Goal: Navigation & Orientation: Find specific page/section

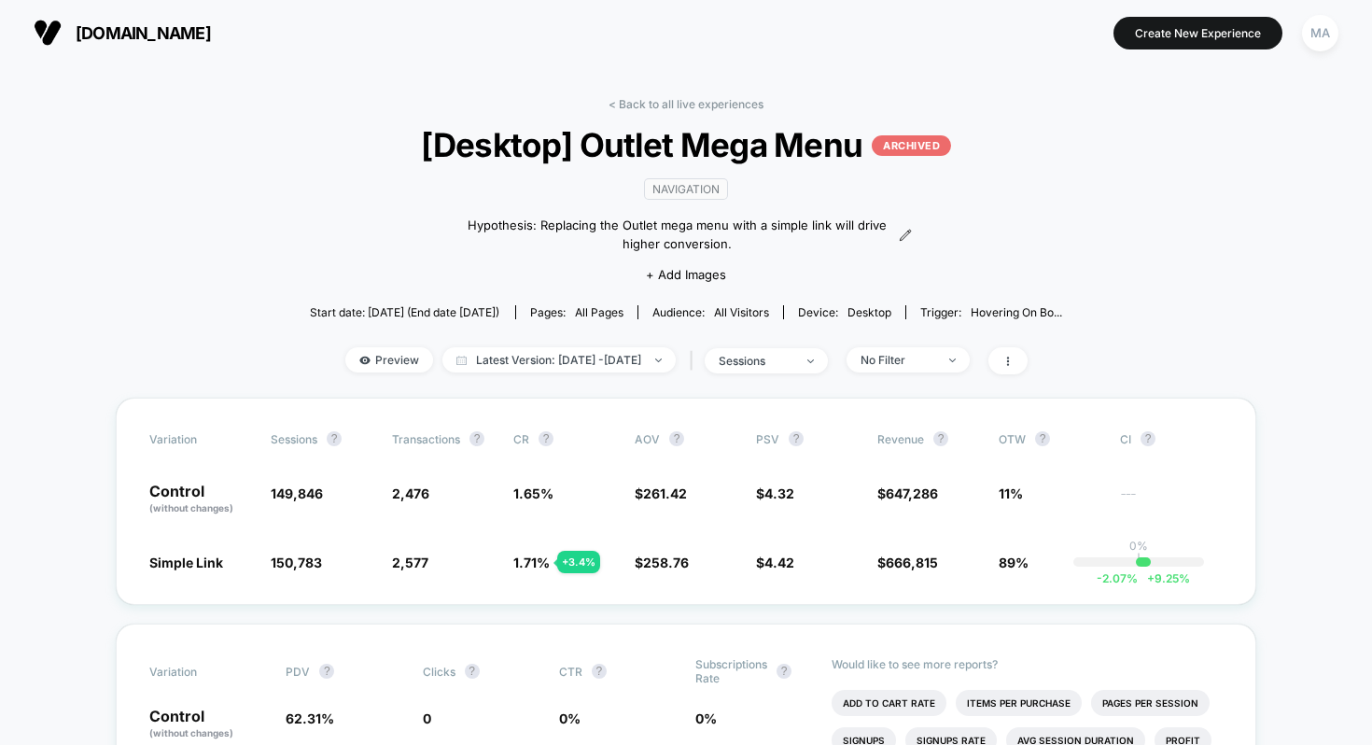
click at [694, 112] on div "< Back to all live experiences [Desktop] Outlet Mega Menu ARCHIVED navigation H…" at bounding box center [686, 247] width 753 height 301
click at [694, 105] on link "< Back to all live experiences" at bounding box center [686, 104] width 155 height 14
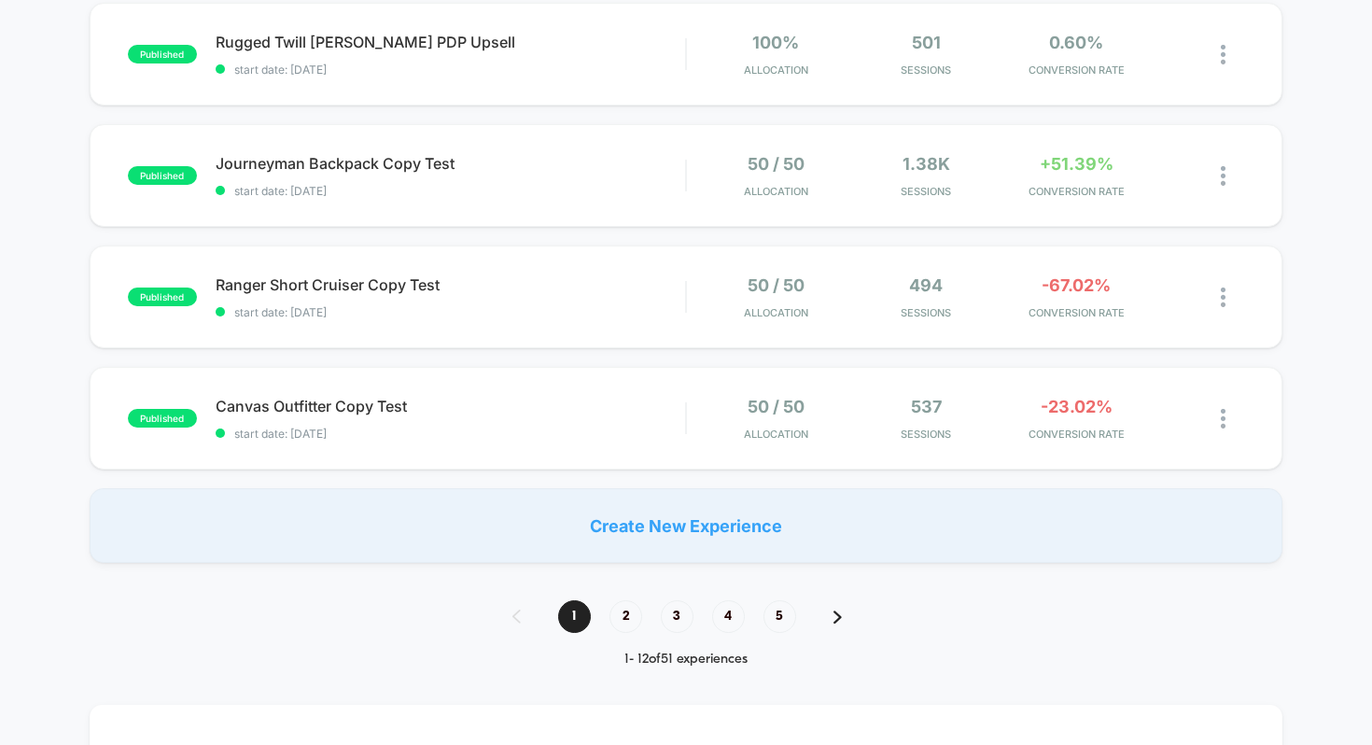
scroll to position [1173, 0]
click at [634, 615] on span "2" at bounding box center [626, 615] width 33 height 33
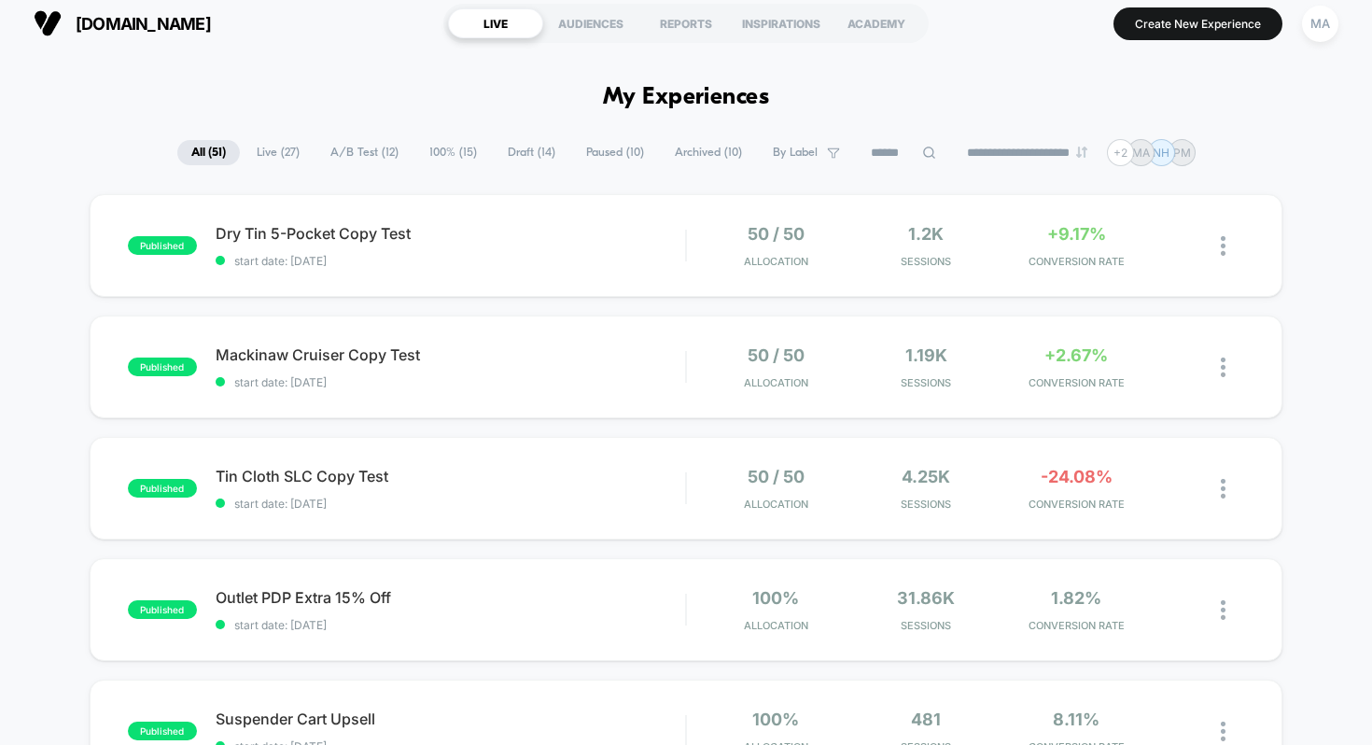
scroll to position [10, 0]
